Goal: Use online tool/utility

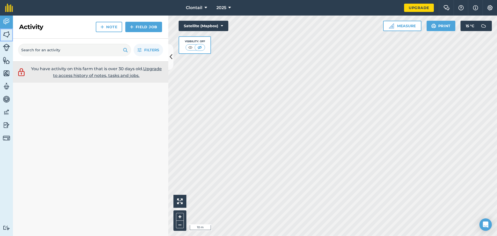
click at [8, 31] on img at bounding box center [6, 35] width 7 height 8
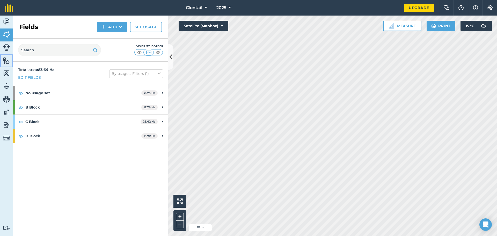
click at [5, 58] on img at bounding box center [6, 60] width 7 height 8
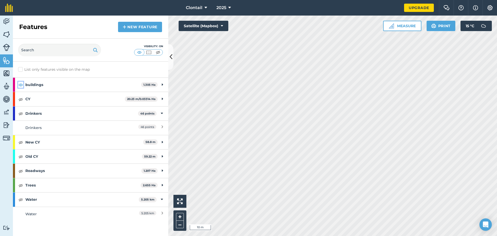
click at [18, 82] on img at bounding box center [20, 85] width 5 height 6
click at [20, 82] on img at bounding box center [20, 85] width 5 height 6
click at [152, 50] on img at bounding box center [148, 52] width 6 height 5
click at [421, 21] on button "Measure" at bounding box center [402, 26] width 38 height 10
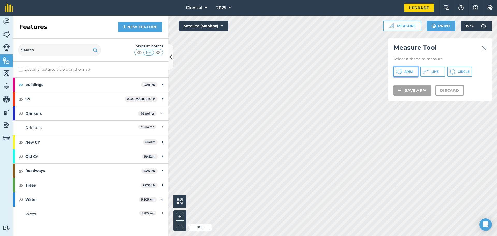
click at [406, 67] on button "Area" at bounding box center [405, 72] width 25 height 10
